Goal: Task Accomplishment & Management: Use online tool/utility

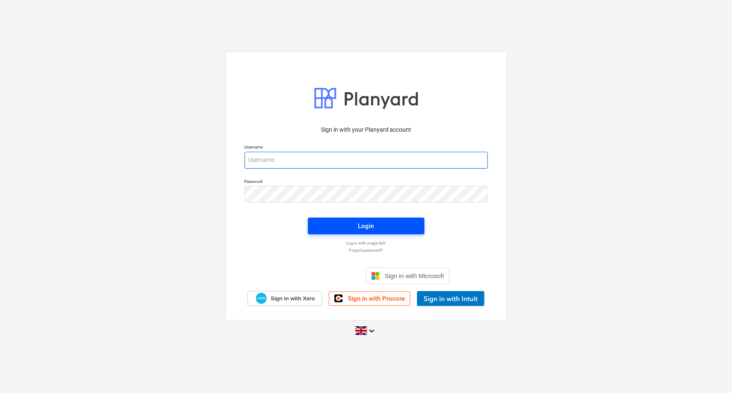
type input "[EMAIL_ADDRESS][DOMAIN_NAME]"
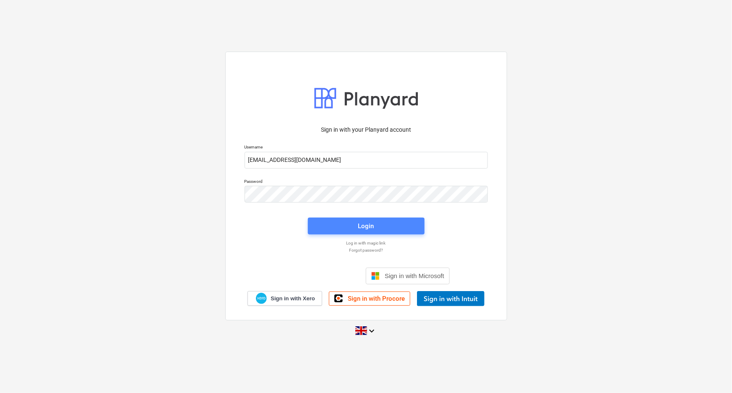
click at [365, 223] on div "Login" at bounding box center [366, 226] width 16 height 11
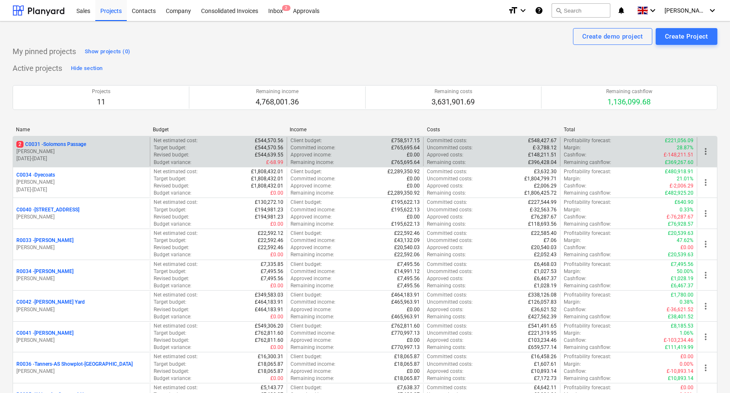
click at [52, 144] on p "2 C0031 - Solomons Passage" at bounding box center [51, 144] width 70 height 7
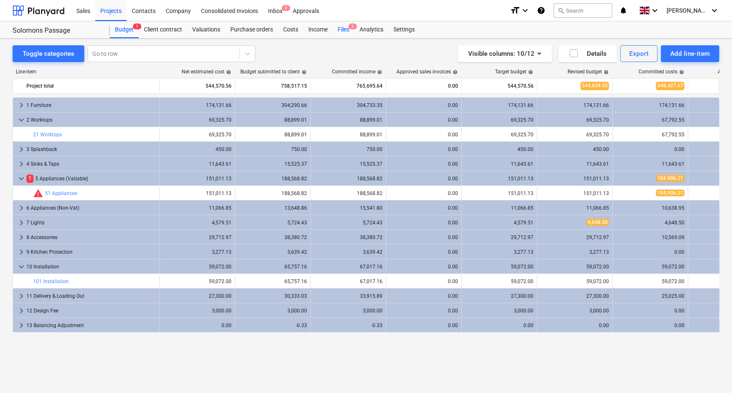
click at [345, 29] on div "Files 2" at bounding box center [344, 29] width 22 height 17
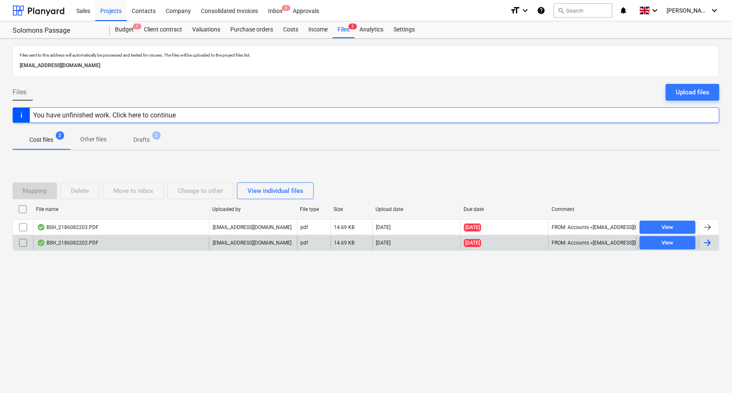
click at [111, 243] on div "BSH_2186082202.PDF" at bounding box center [121, 242] width 176 height 13
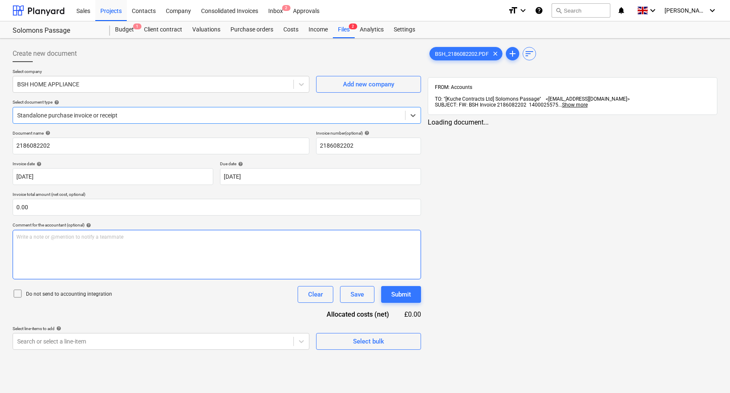
type input "2186082202"
type input "[DATE]"
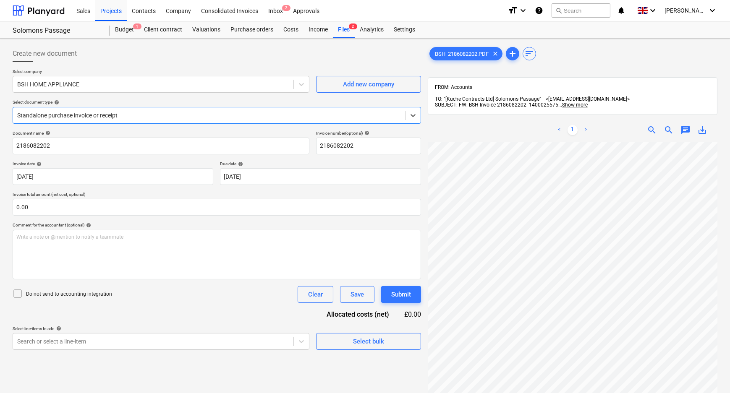
click at [125, 113] on div at bounding box center [209, 115] width 384 height 8
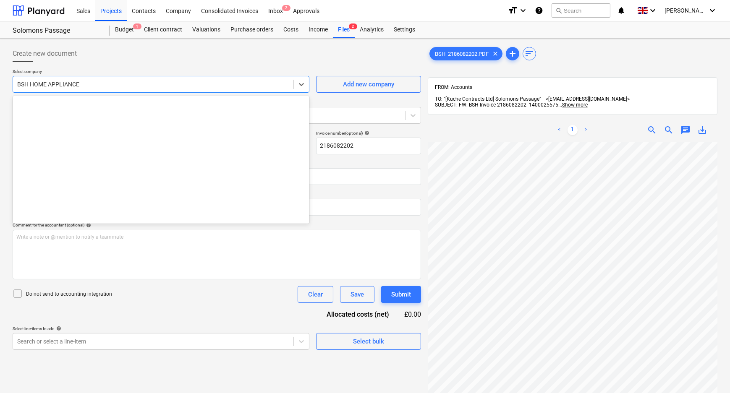
click at [123, 84] on div at bounding box center [153, 84] width 272 height 8
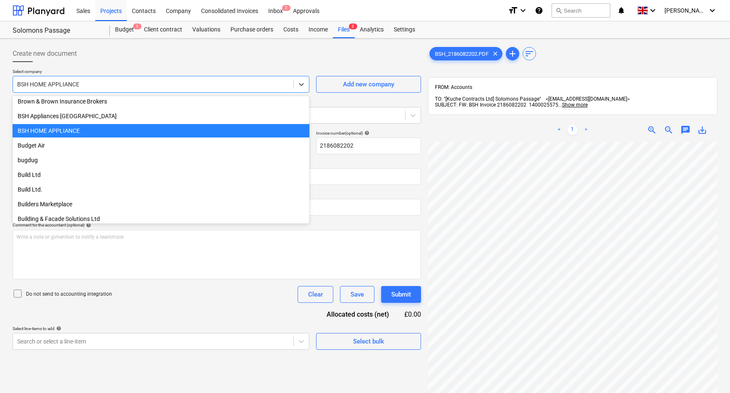
scroll to position [2224, 0]
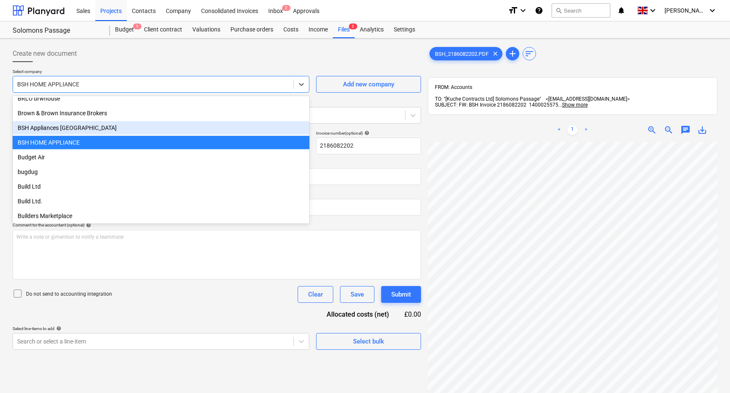
click at [110, 125] on div "BSH Appliances [GEOGRAPHIC_DATA]" at bounding box center [161, 127] width 297 height 13
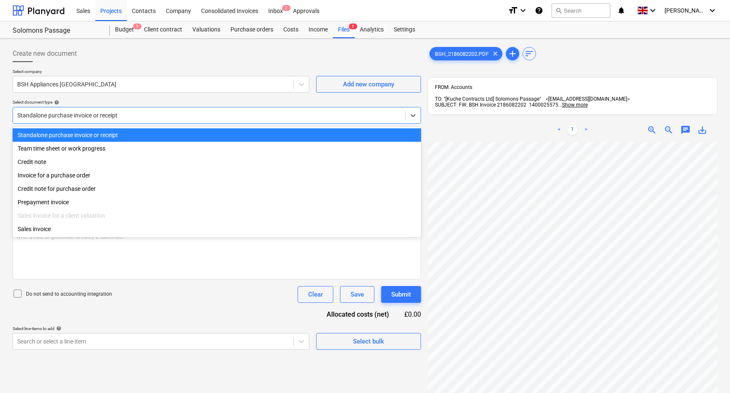
click at [97, 110] on div "Standalone purchase invoice or receipt" at bounding box center [209, 116] width 392 height 12
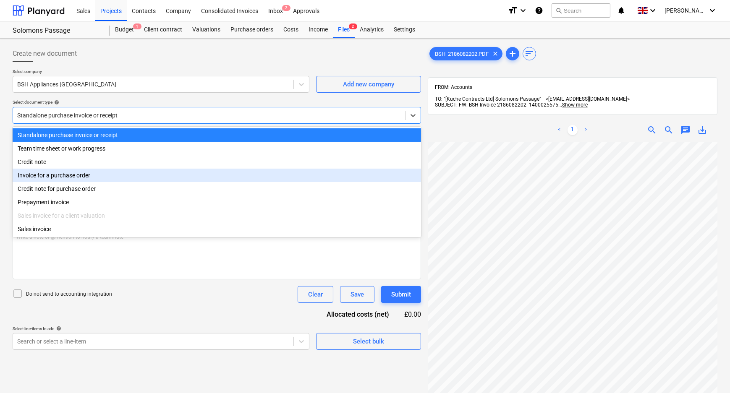
click at [94, 175] on div "Invoice for a purchase order" at bounding box center [217, 175] width 408 height 13
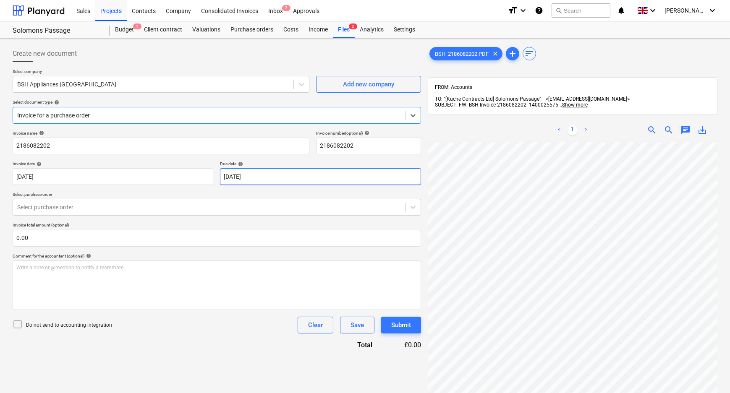
click at [293, 176] on body "Sales Projects Contacts Company Consolidated Invoices Inbox 2 Approvals format_…" at bounding box center [365, 196] width 730 height 393
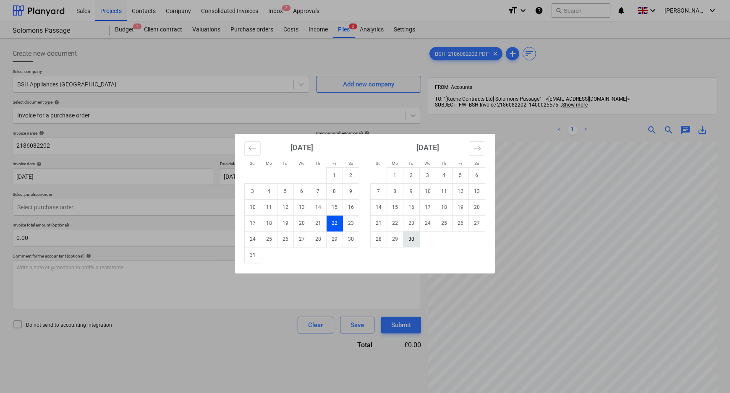
click at [416, 239] on td "30" at bounding box center [411, 239] width 16 height 16
type input "[DATE]"
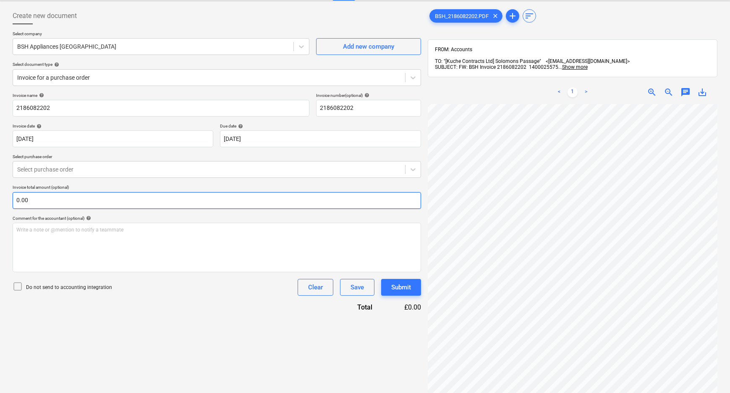
scroll to position [166, 9]
click at [72, 170] on div at bounding box center [209, 169] width 384 height 8
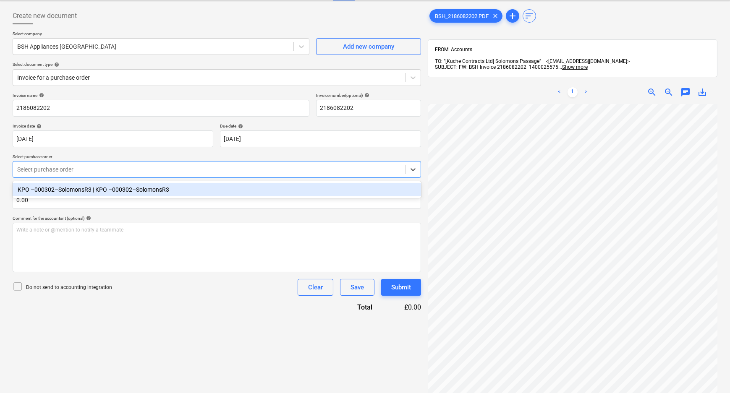
click at [69, 191] on div "KPO –000302–SolomonsR3 | KPO –000302–SolomonsR3" at bounding box center [217, 189] width 408 height 13
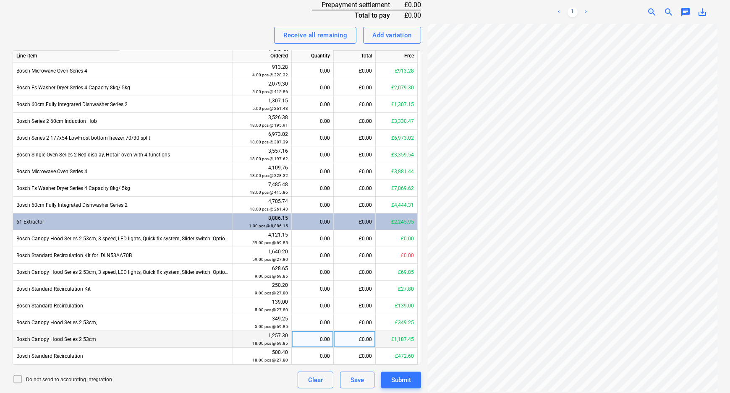
scroll to position [392, 0]
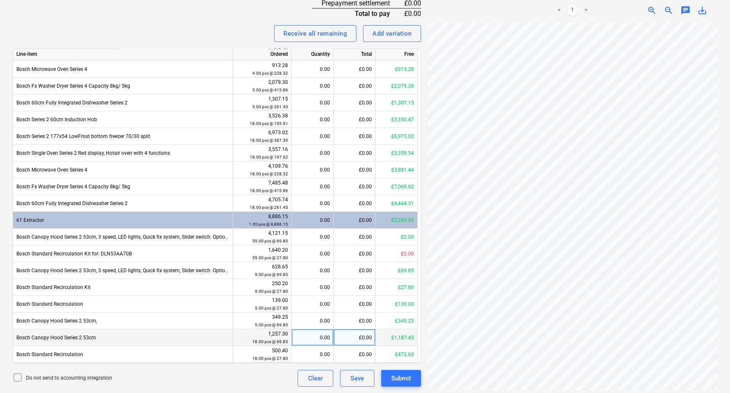
click at [323, 341] on div "0.00" at bounding box center [312, 337] width 35 height 17
type input "13"
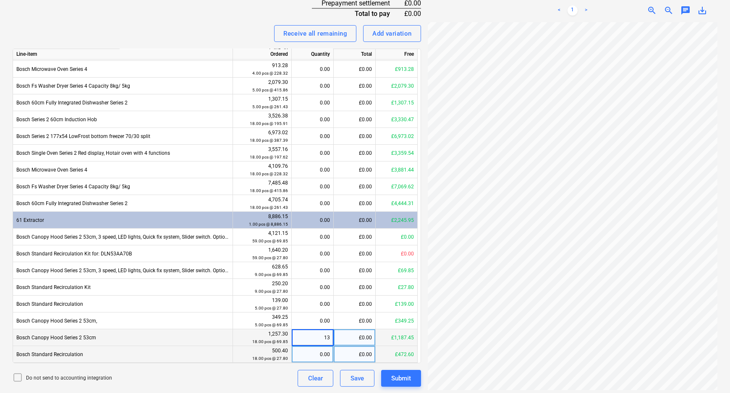
click at [327, 355] on div "0.00" at bounding box center [312, 354] width 35 height 17
type input "13"
click at [248, 380] on div "Do not send to accounting integration Clear Save Submit" at bounding box center [217, 378] width 408 height 17
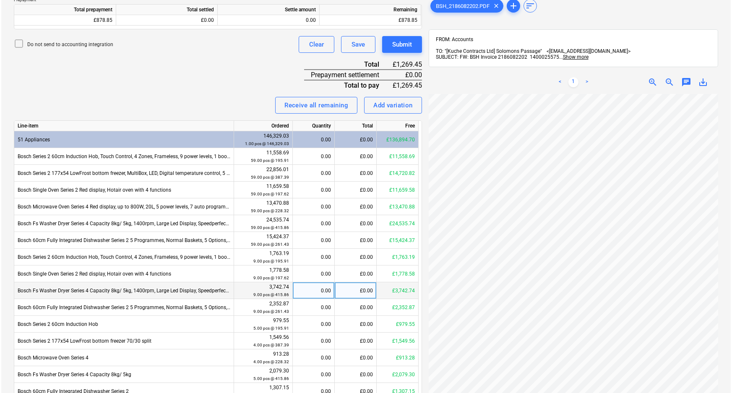
scroll to position [239, 0]
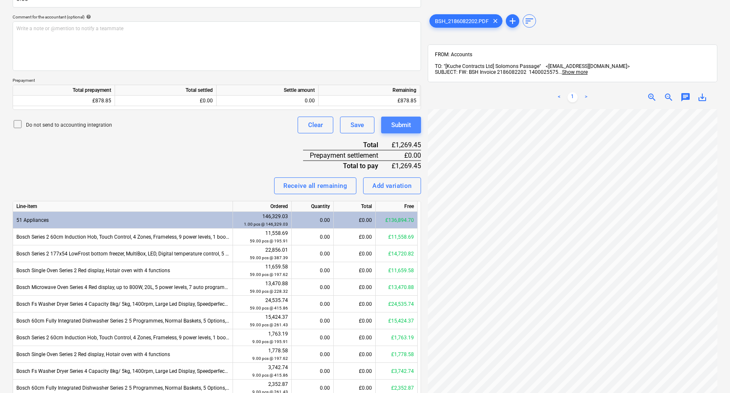
click at [409, 127] on div "Submit" at bounding box center [401, 125] width 20 height 11
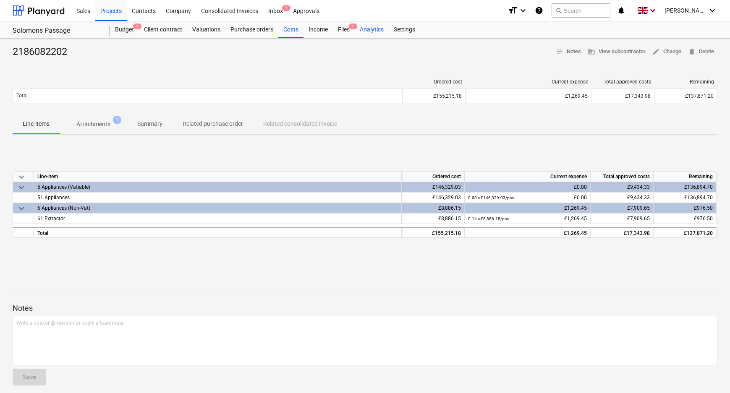
click at [356, 32] on div "Analytics" at bounding box center [372, 29] width 34 height 17
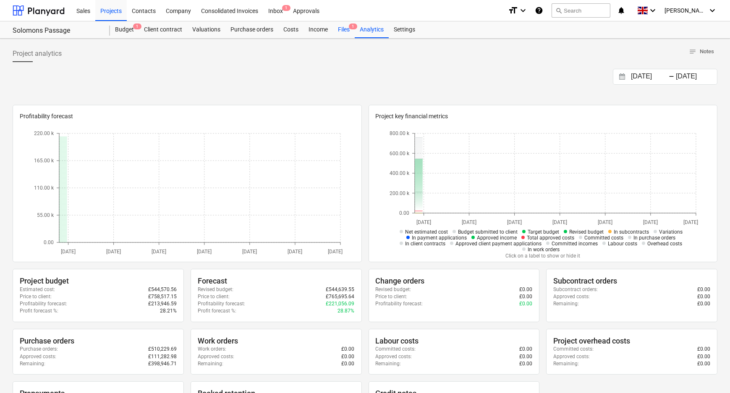
click at [350, 33] on div "Files 1" at bounding box center [344, 29] width 22 height 17
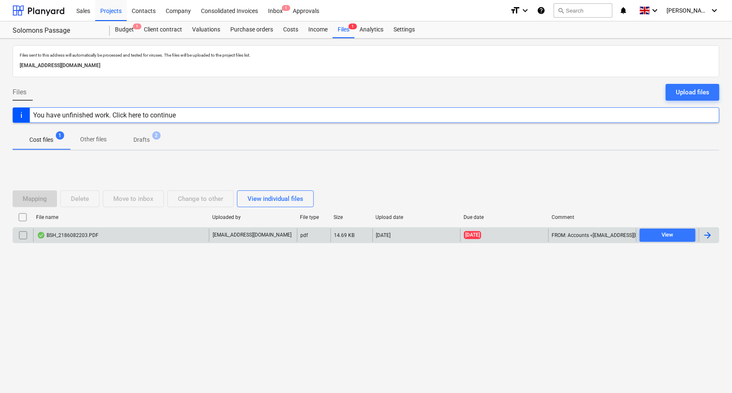
click at [63, 232] on div "BSH_2186082203.PDF" at bounding box center [68, 235] width 62 height 7
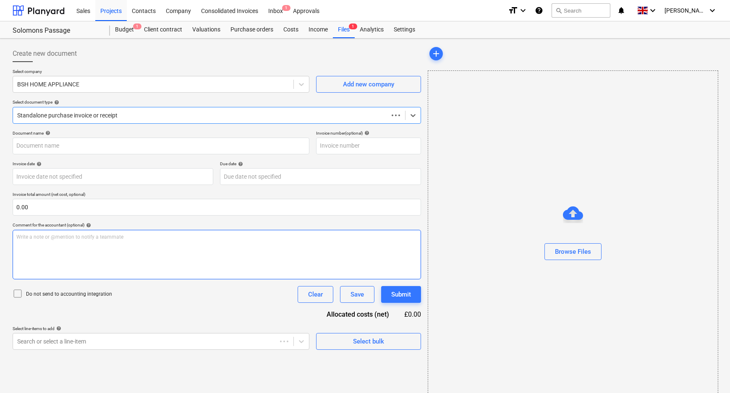
type input "2186082203"
type input "[DATE]"
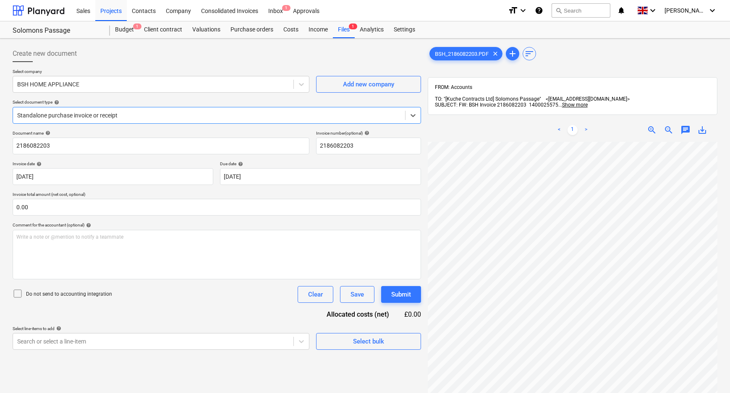
scroll to position [38, 0]
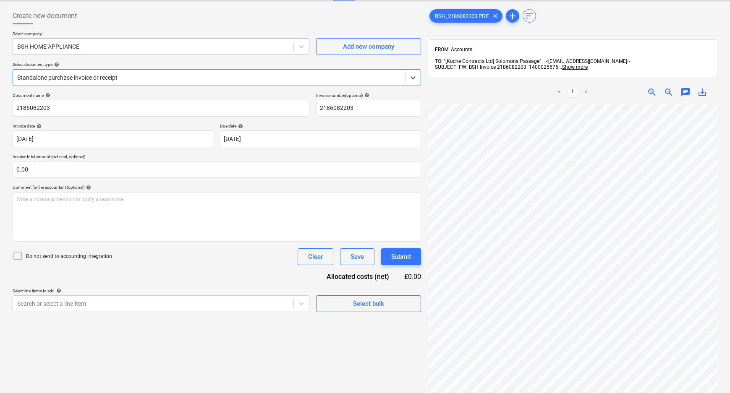
click at [135, 47] on div at bounding box center [153, 46] width 272 height 8
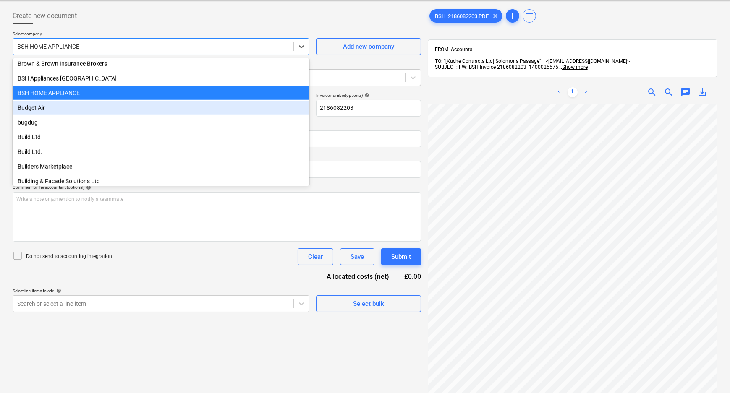
scroll to position [2224, 0]
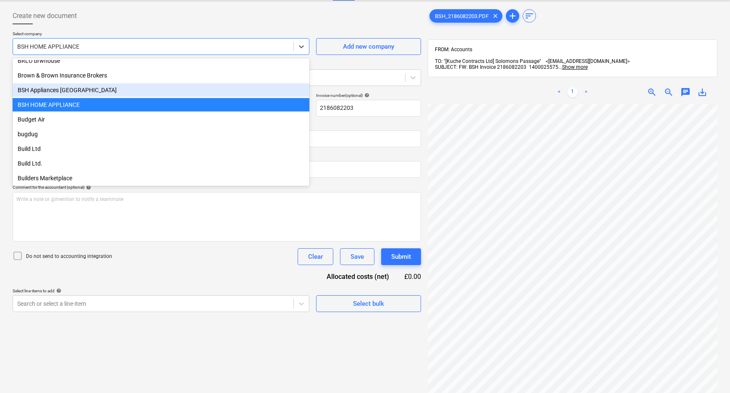
click at [76, 87] on div "BSH Appliances [GEOGRAPHIC_DATA]" at bounding box center [161, 90] width 297 height 13
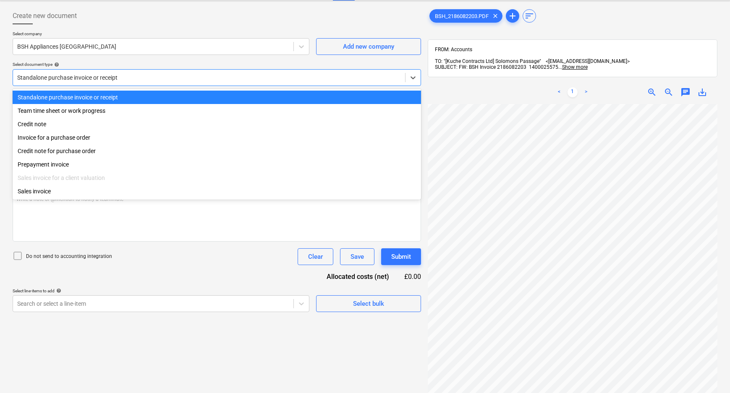
click at [73, 81] on div "Standalone purchase invoice or receipt" at bounding box center [209, 78] width 392 height 12
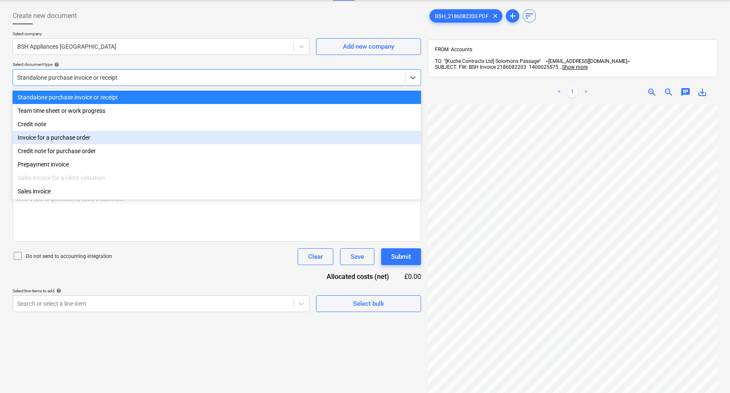
drag, startPoint x: 71, startPoint y: 97, endPoint x: 67, endPoint y: 143, distance: 45.9
click at [67, 143] on div "Standalone purchase invoice or receipt Team time sheet or work progress Credit …" at bounding box center [217, 144] width 408 height 111
click at [67, 143] on div "Invoice for a purchase order" at bounding box center [217, 137] width 408 height 13
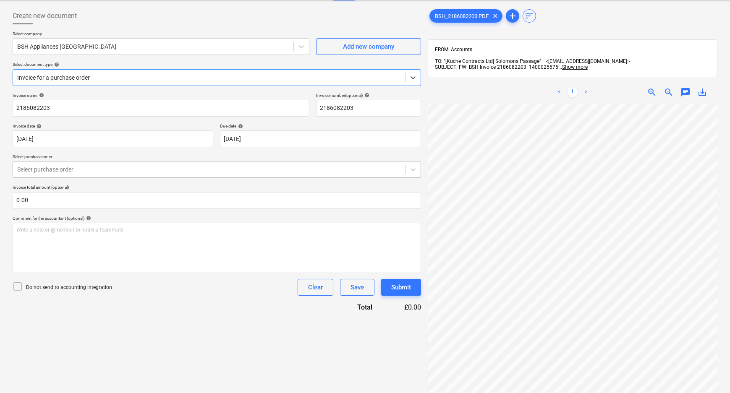
click at [69, 167] on div at bounding box center [209, 169] width 384 height 8
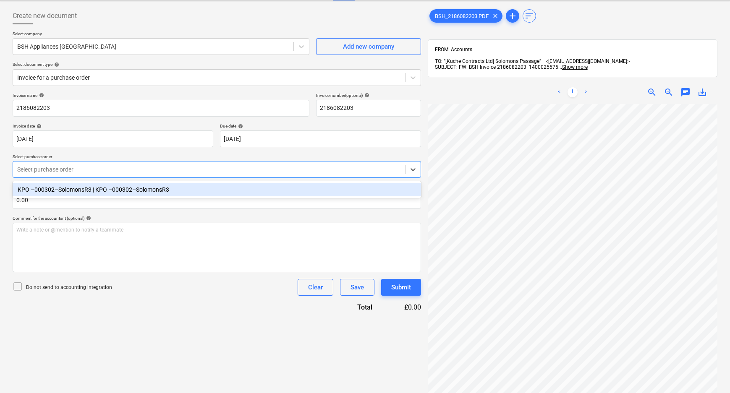
click at [64, 188] on div "KPO –000302–SolomonsR3 | KPO –000302–SolomonsR3" at bounding box center [217, 189] width 408 height 13
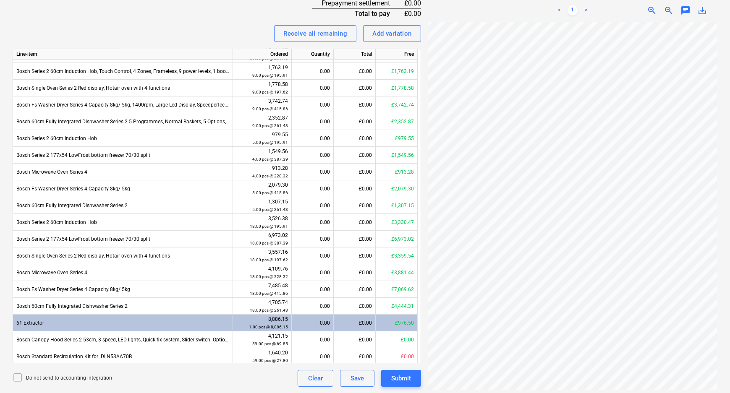
scroll to position [217, 0]
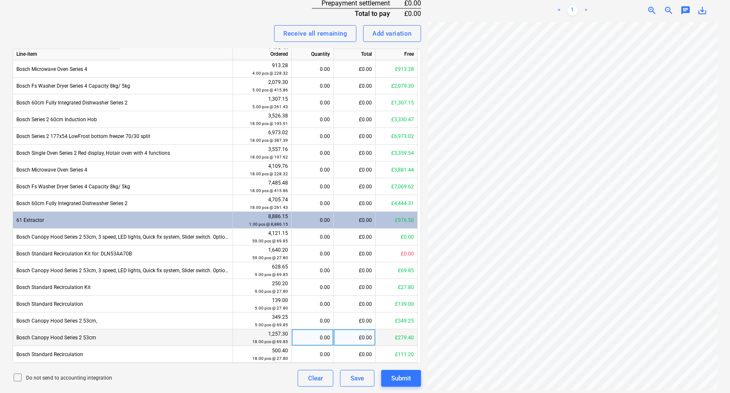
click at [311, 334] on div "0.00" at bounding box center [312, 337] width 35 height 17
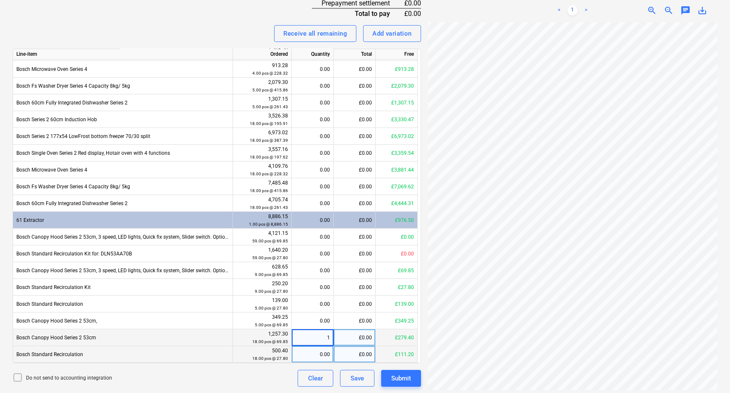
click at [311, 351] on div "0.00" at bounding box center [312, 354] width 35 height 17
type input "1"
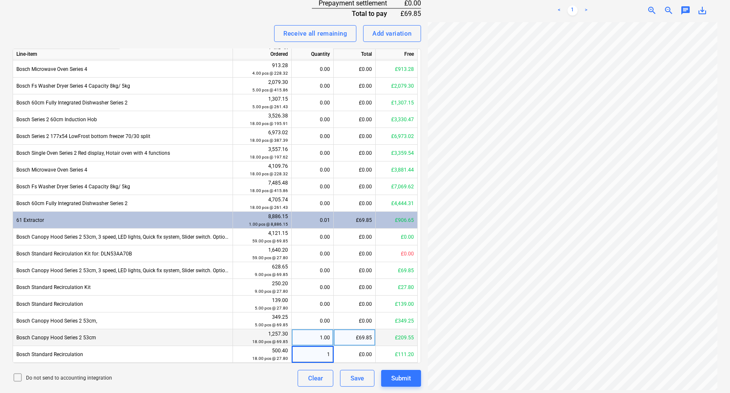
click at [273, 386] on div "Do not send to accounting integration Clear Save Submit" at bounding box center [217, 378] width 408 height 17
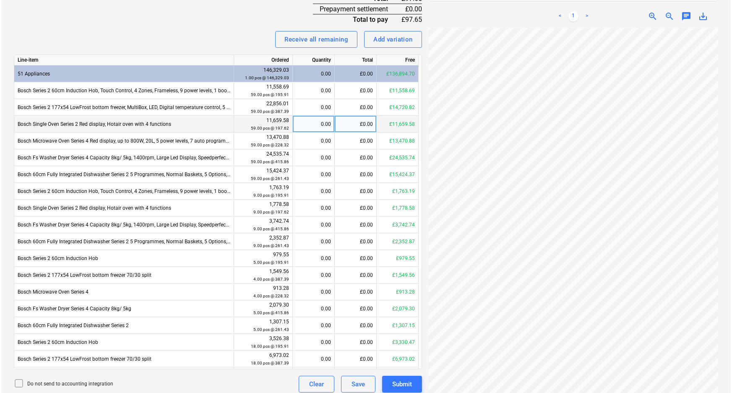
scroll to position [163, 0]
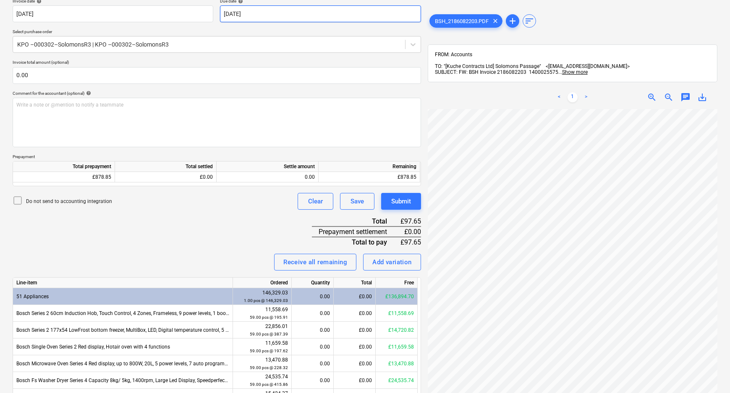
click at [375, 17] on body "Sales Projects Contacts Company Consolidated Invoices Inbox 1 Approvals format_…" at bounding box center [365, 33] width 730 height 393
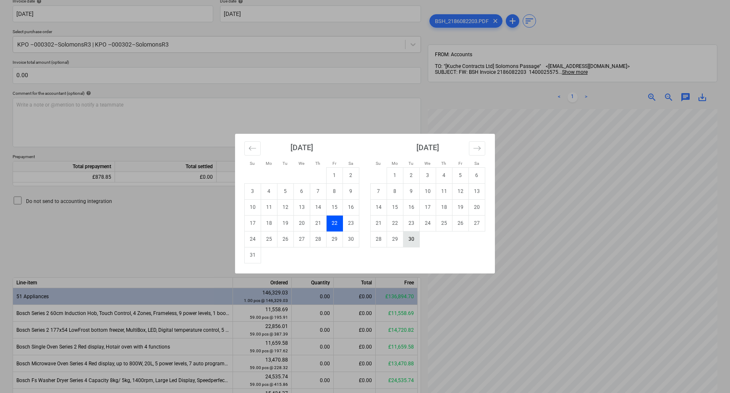
click at [412, 238] on td "30" at bounding box center [411, 239] width 16 height 16
type input "[DATE]"
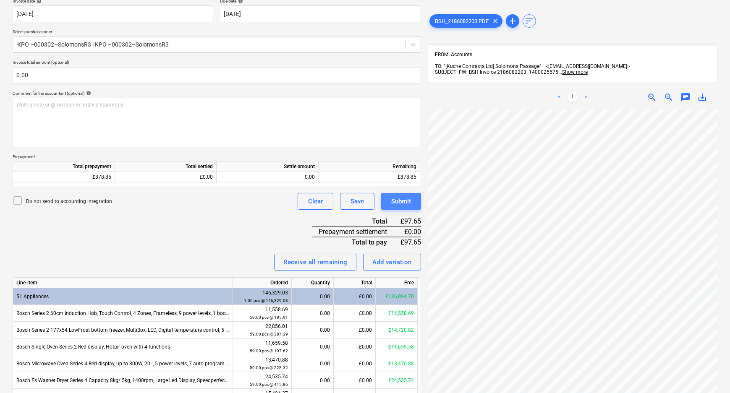
click at [400, 204] on div "Submit" at bounding box center [401, 201] width 20 height 11
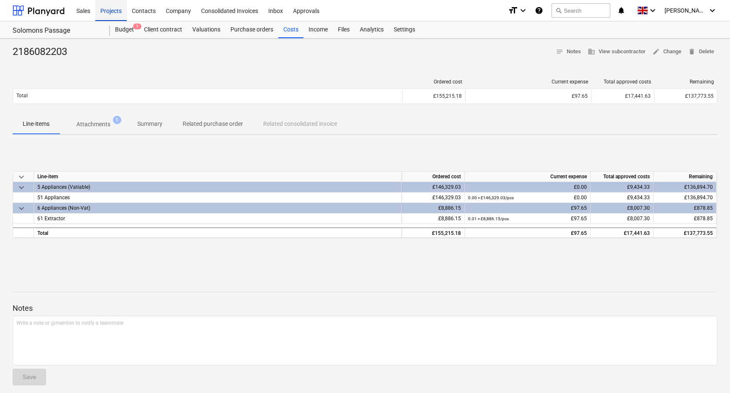
drag, startPoint x: 119, startPoint y: 15, endPoint x: 123, endPoint y: 4, distance: 11.9
click at [119, 15] on div "Projects" at bounding box center [110, 10] width 31 height 21
